Goal: Task Accomplishment & Management: Manage account settings

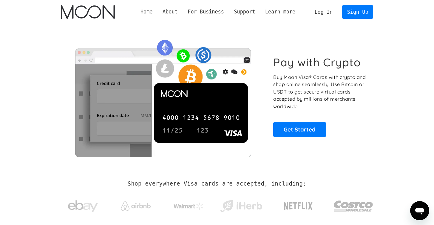
click at [322, 9] on link "Log In" at bounding box center [324, 11] width 28 height 13
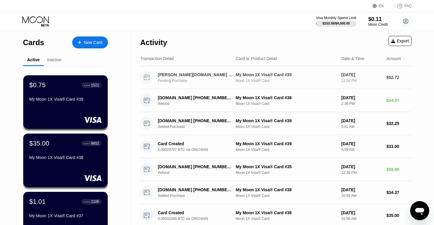
click at [304, 79] on div "Moon 1X Visa® Card" at bounding box center [286, 81] width 101 height 4
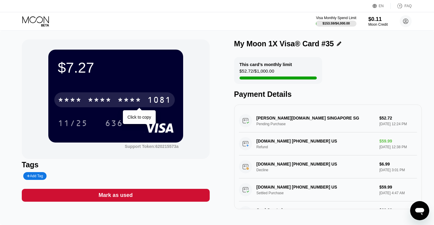
click at [125, 98] on div "* * * *" at bounding box center [130, 101] width 24 height 10
click at [125, 101] on div "2380" at bounding box center [130, 101] width 24 height 10
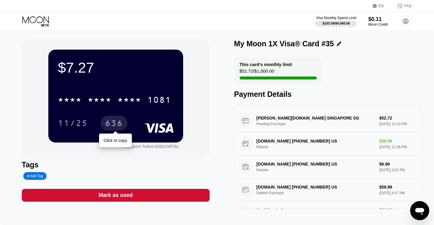
click at [116, 124] on div "636" at bounding box center [114, 124] width 18 height 10
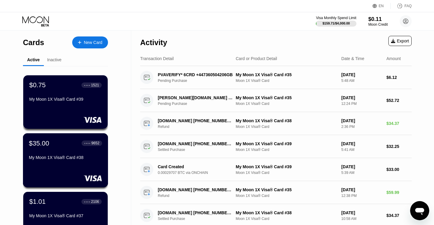
click at [51, 177] on div at bounding box center [65, 178] width 73 height 6
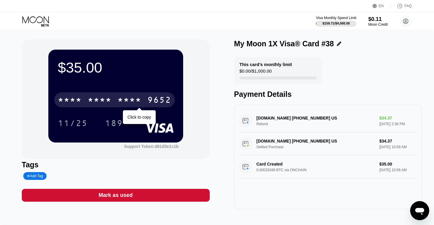
click at [140, 100] on div "* * * *" at bounding box center [130, 101] width 24 height 10
